Goal: Transaction & Acquisition: Book appointment/travel/reservation

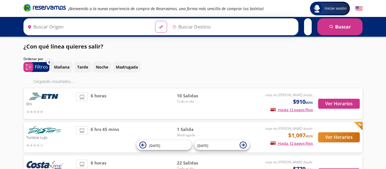
type input "[GEOGRAPHIC_DATA], [GEOGRAPHIC_DATA]"
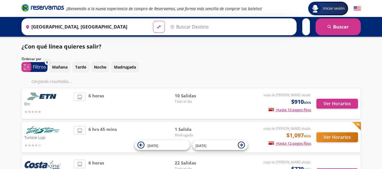
type input "Acapulco, [GEOGRAPHIC_DATA]"
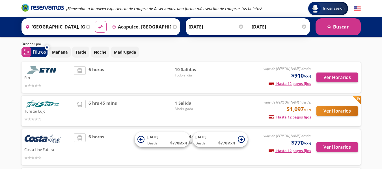
scroll to position [3, 0]
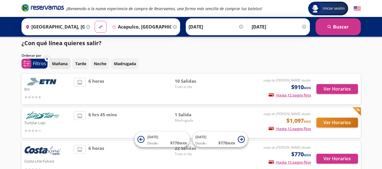
click at [64, 67] on button "Mañana" at bounding box center [60, 63] width 22 height 11
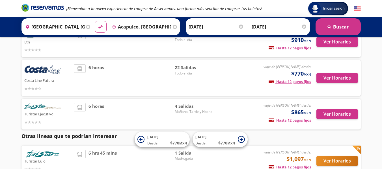
scroll to position [60, 0]
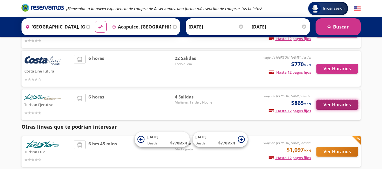
click at [342, 105] on button "Ver Horarios" at bounding box center [337, 105] width 42 height 10
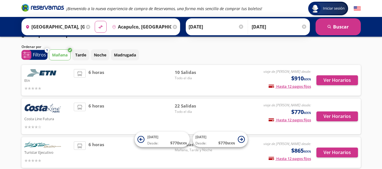
scroll to position [3, 0]
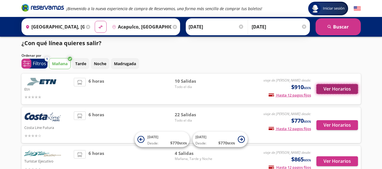
click at [343, 87] on button "Ver Horarios" at bounding box center [337, 89] width 42 height 10
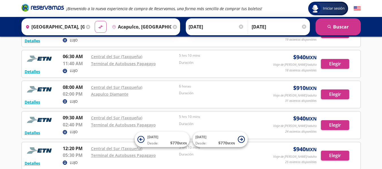
scroll to position [113, 0]
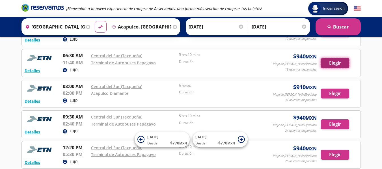
click at [327, 59] on button "Elegir" at bounding box center [335, 63] width 28 height 10
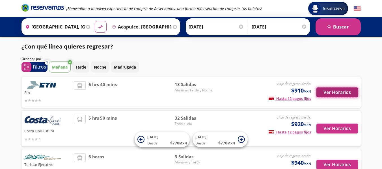
click at [325, 91] on button "Ver Horarios" at bounding box center [337, 93] width 42 height 10
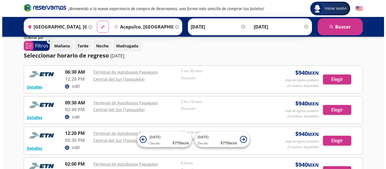
scroll to position [28, 0]
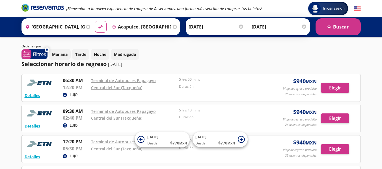
click at [246, 84] on p "Duración" at bounding box center [221, 86] width 85 height 5
click at [34, 95] on button "Detalles" at bounding box center [33, 96] width 16 height 6
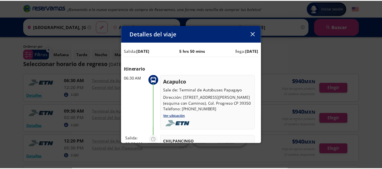
scroll to position [111, 0]
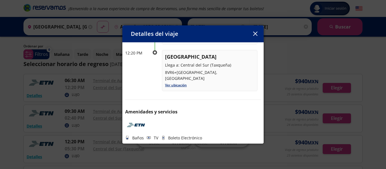
click at [254, 30] on button "button" at bounding box center [255, 34] width 8 height 8
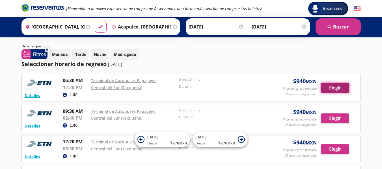
click at [333, 89] on button "Elegir" at bounding box center [335, 88] width 28 height 10
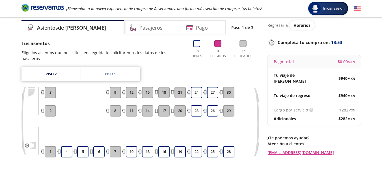
scroll to position [28, 0]
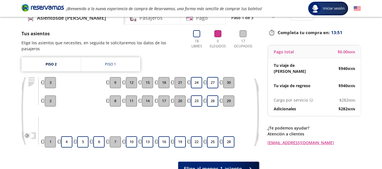
drag, startPoint x: 197, startPoint y: 80, endPoint x: 196, endPoint y: 84, distance: 4.3
click at [197, 80] on button "24" at bounding box center [196, 82] width 11 height 11
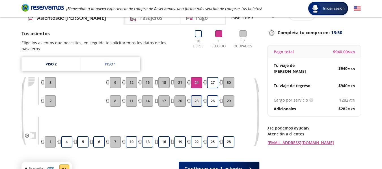
click at [195, 95] on button "23" at bounding box center [196, 100] width 11 height 11
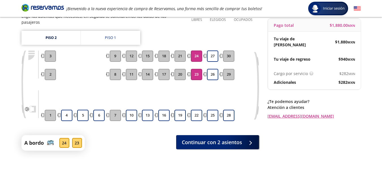
scroll to position [56, 0]
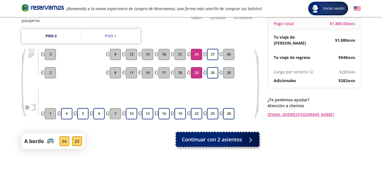
click at [242, 134] on button "Continuar con 2 asientos" at bounding box center [217, 139] width 83 height 14
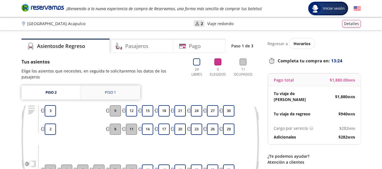
click at [116, 90] on div "Piso 1" at bounding box center [110, 93] width 11 height 6
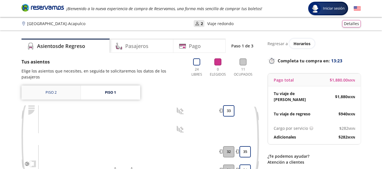
click at [67, 86] on link "Piso 2" at bounding box center [50, 93] width 59 height 14
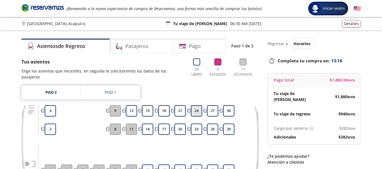
click at [197, 105] on button "24" at bounding box center [196, 110] width 11 height 11
click at [194, 124] on button "23" at bounding box center [196, 129] width 11 height 11
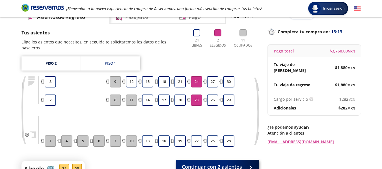
scroll to position [56, 0]
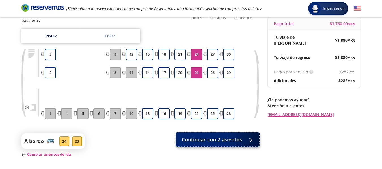
click at [225, 136] on span "Continuar con 2 asientos" at bounding box center [212, 140] width 60 height 8
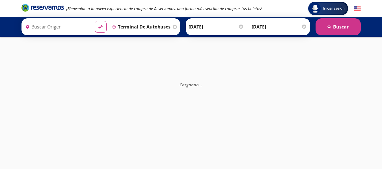
type input "Central del Sur (taxqueña), [GEOGRAPHIC_DATA]"
